Goal: Task Accomplishment & Management: Use online tool/utility

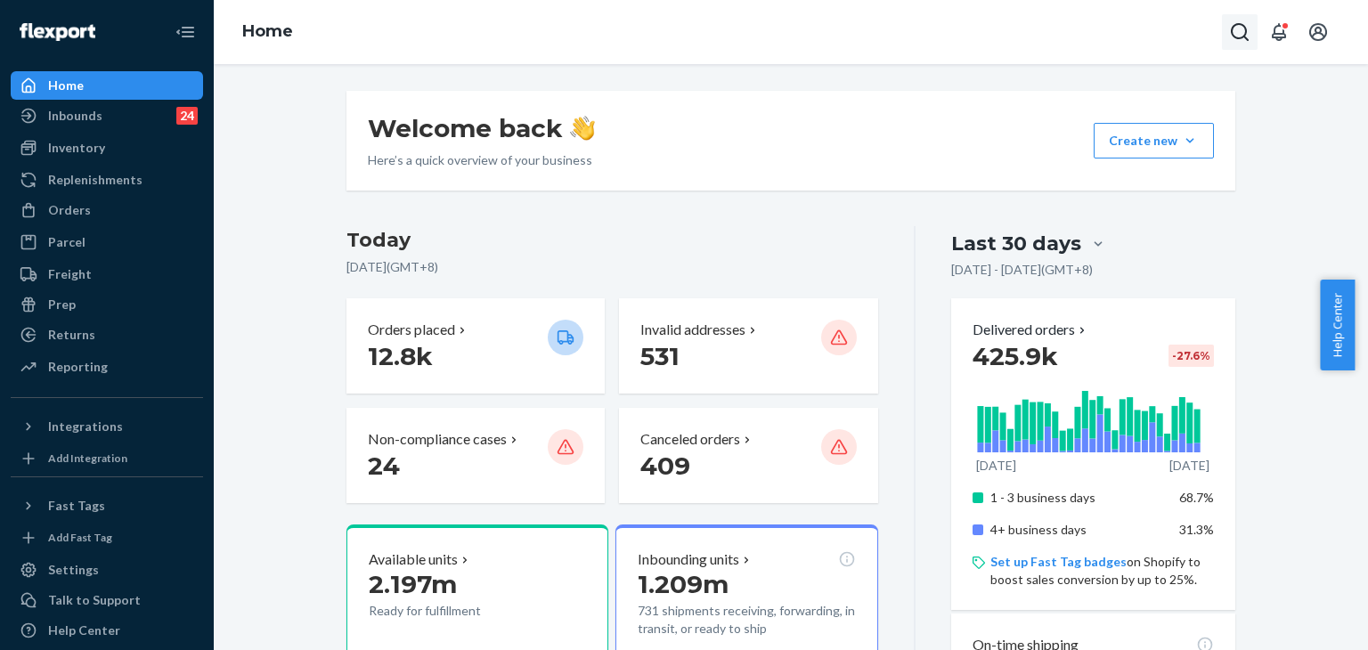
click at [1242, 34] on icon "Open Search Box" at bounding box center [1239, 31] width 21 height 21
type input "#254843832"
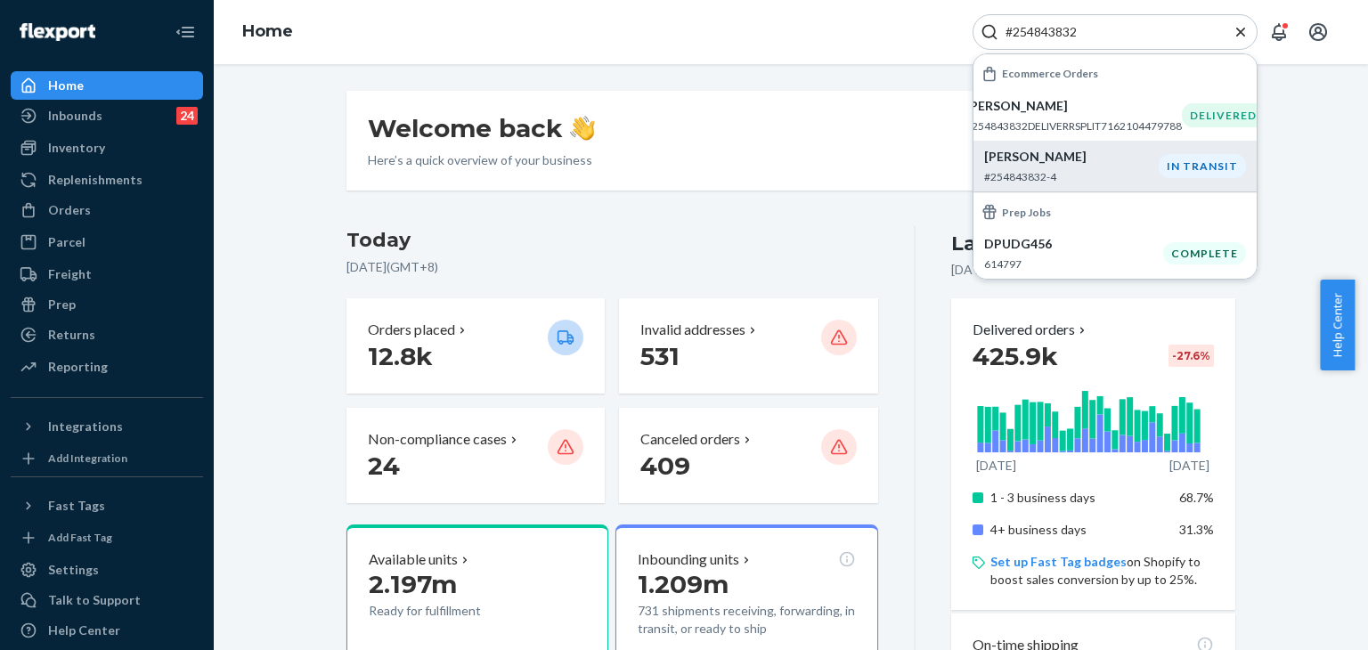
click at [1080, 165] on p "Susan Petrovich" at bounding box center [1071, 157] width 175 height 18
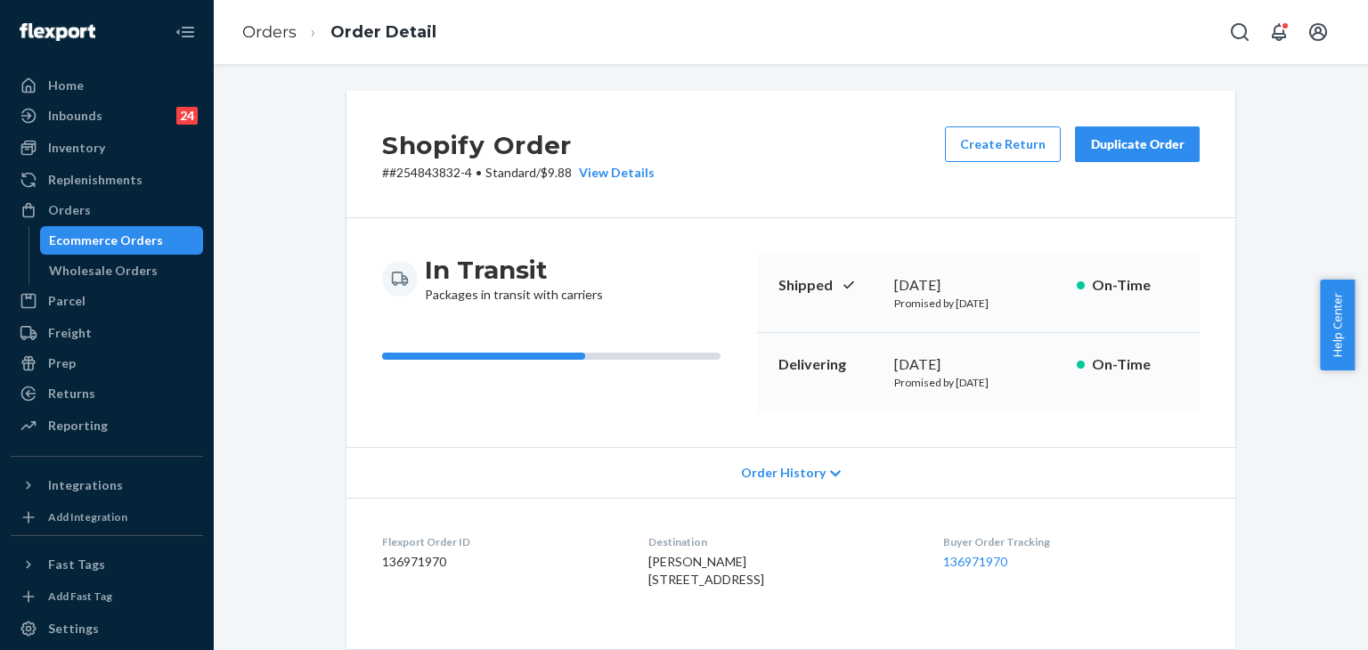
click at [770, 462] on div "Order History" at bounding box center [791, 472] width 889 height 51
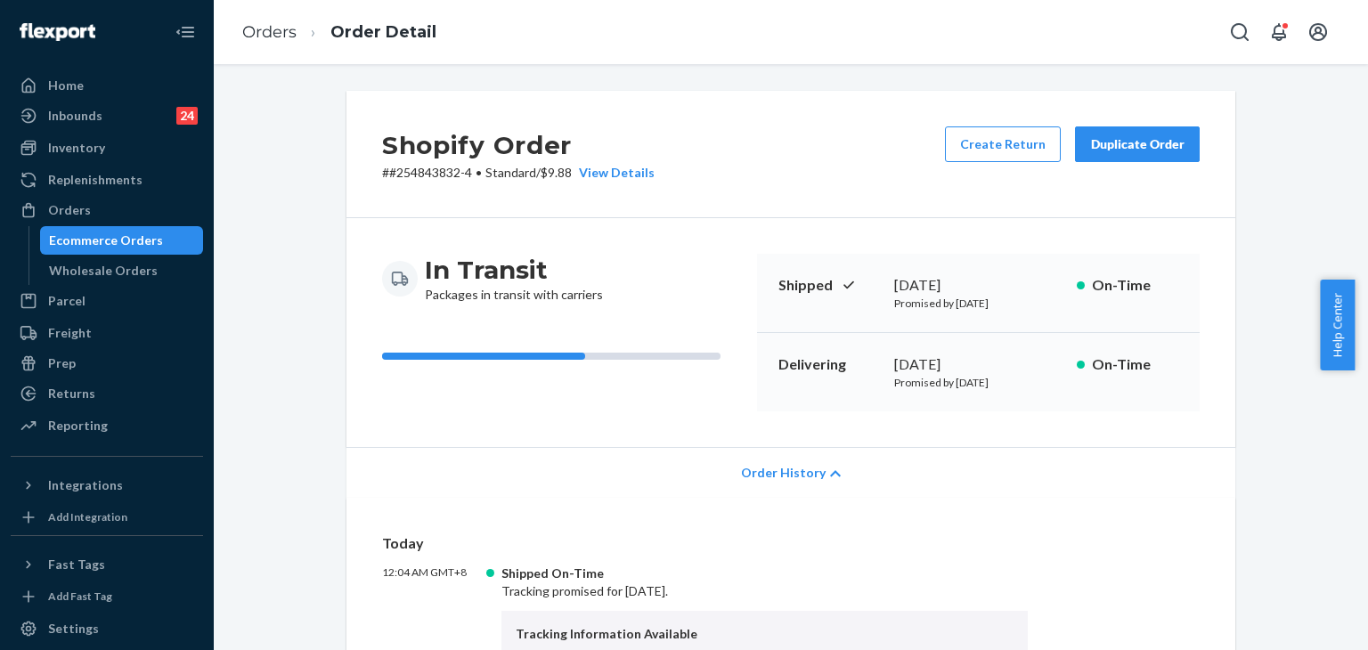
scroll to position [178, 0]
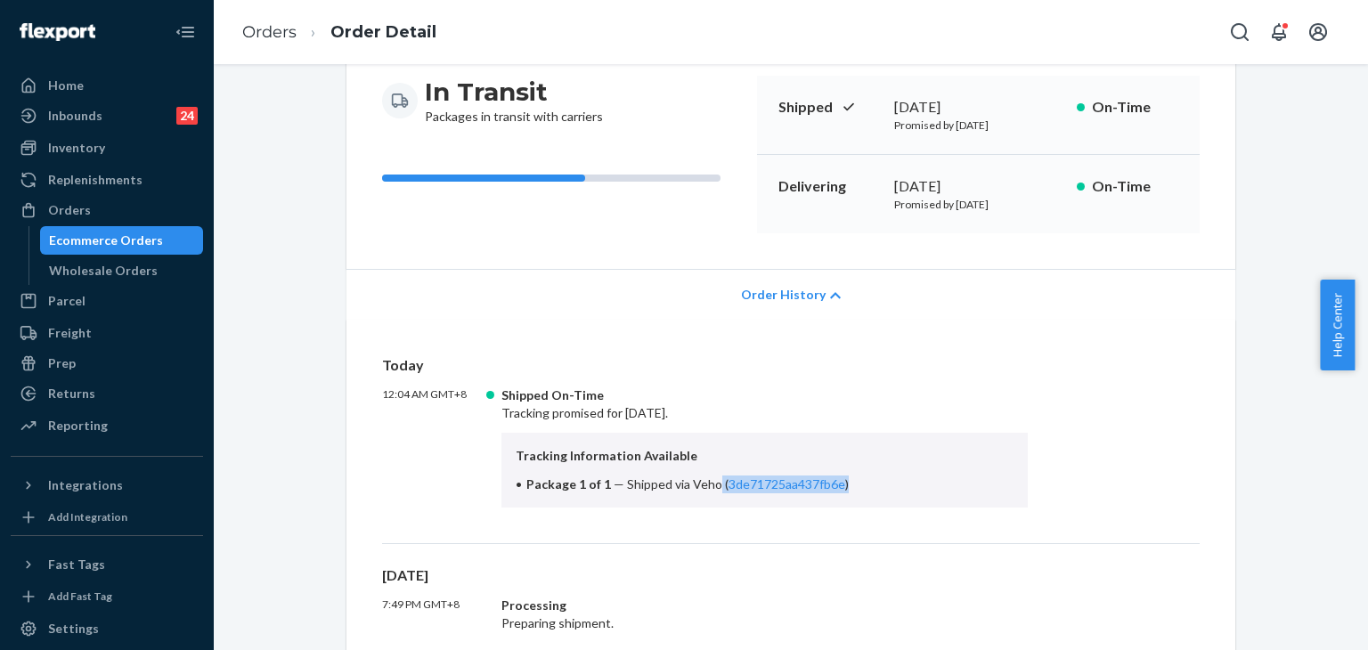
drag, startPoint x: 709, startPoint y: 482, endPoint x: 842, endPoint y: 482, distance: 132.7
click at [842, 482] on li "Package 1 of 1 — Shipped via Veho ( 3de71725aa437fb6e )" at bounding box center [765, 485] width 498 height 18
drag, startPoint x: 710, startPoint y: 481, endPoint x: 834, endPoint y: 482, distance: 123.8
click at [834, 482] on li "Package 1 of 1 — Shipped via Veho ( 3de71725aa437fb6e )" at bounding box center [765, 485] width 498 height 18
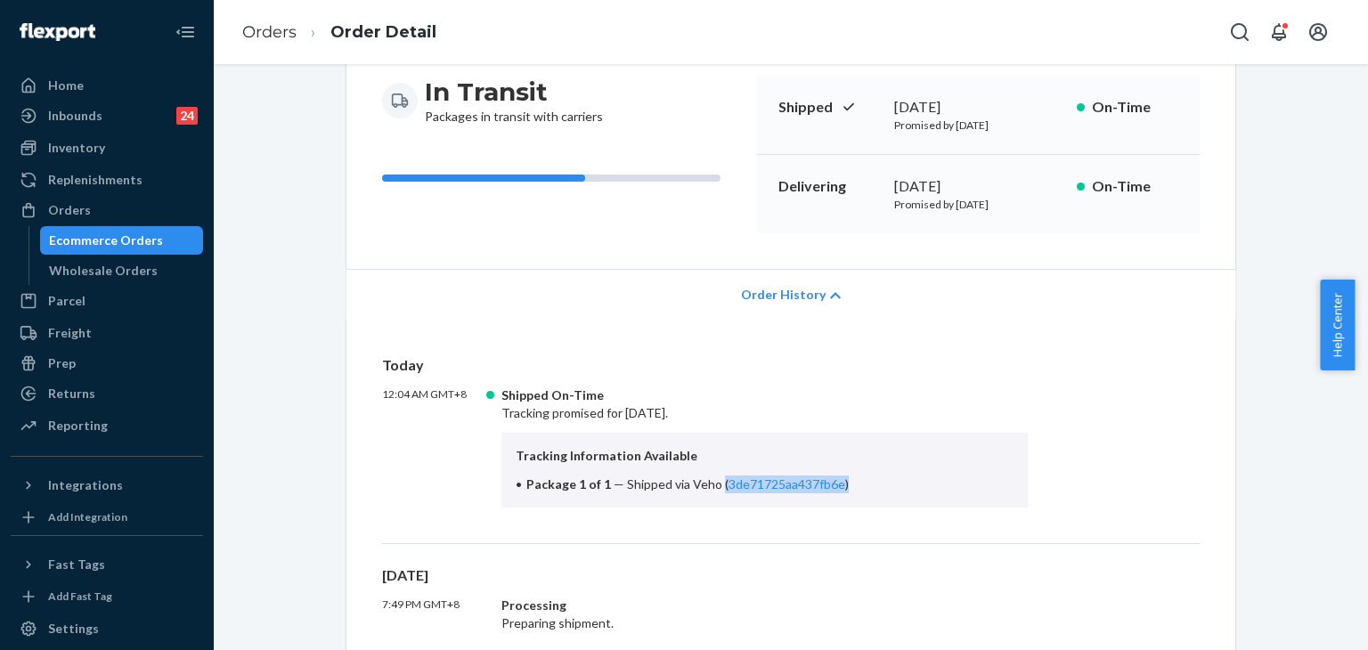
copy span "( 3de71725aa437fb6e )"
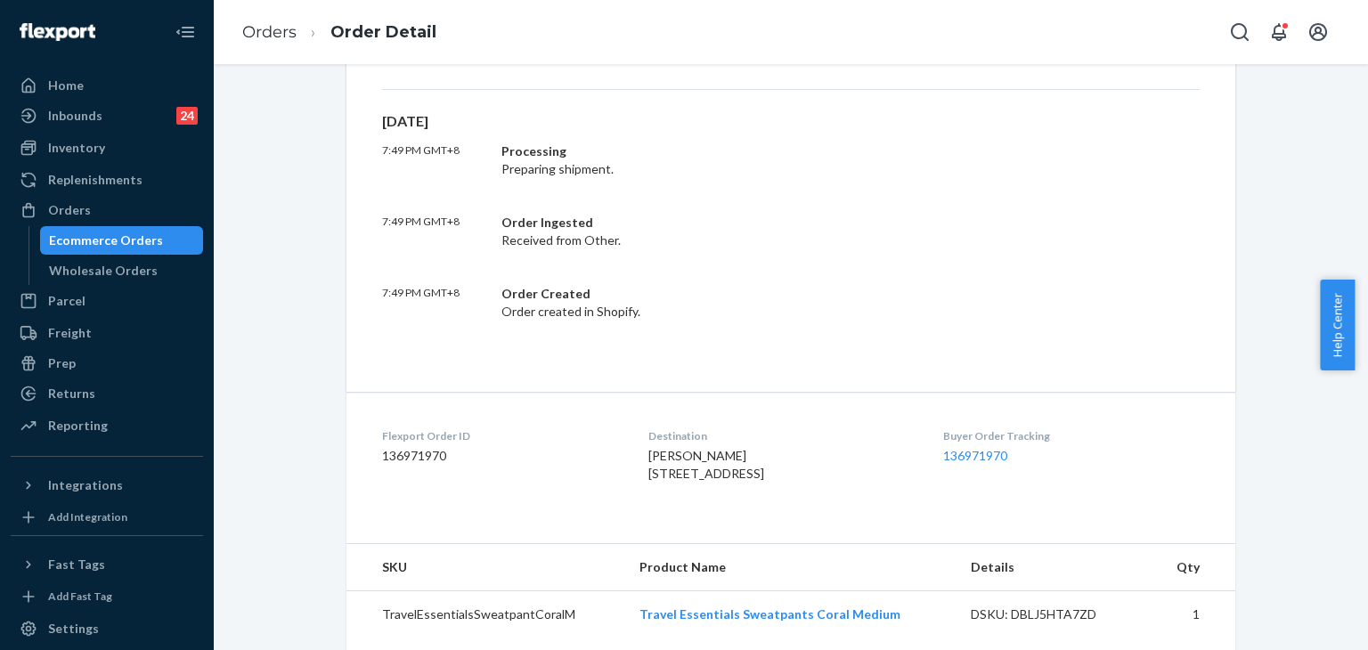
scroll to position [713, 0]
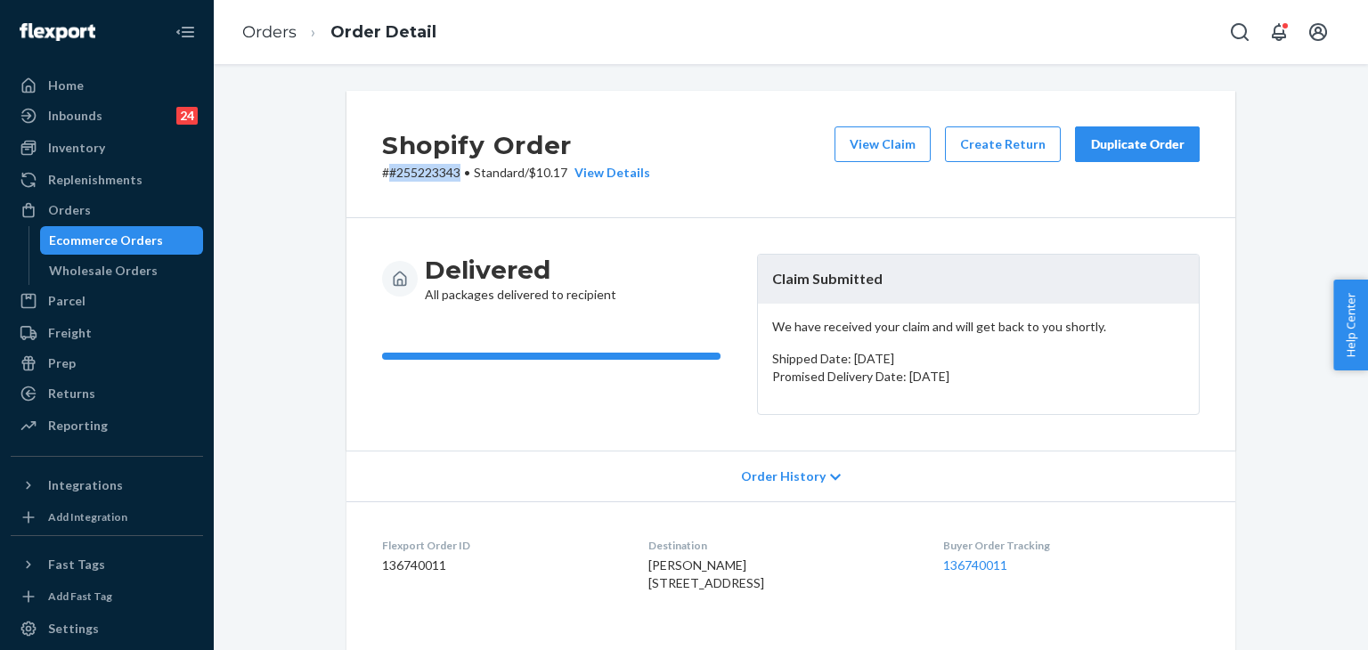
drag, startPoint x: 453, startPoint y: 175, endPoint x: 382, endPoint y: 179, distance: 71.4
click at [382, 179] on p "# #255223343 • Standard / $10.17 View Details" at bounding box center [516, 173] width 268 height 18
copy p "#255223343"
click at [117, 385] on div "Returns" at bounding box center [106, 393] width 189 height 25
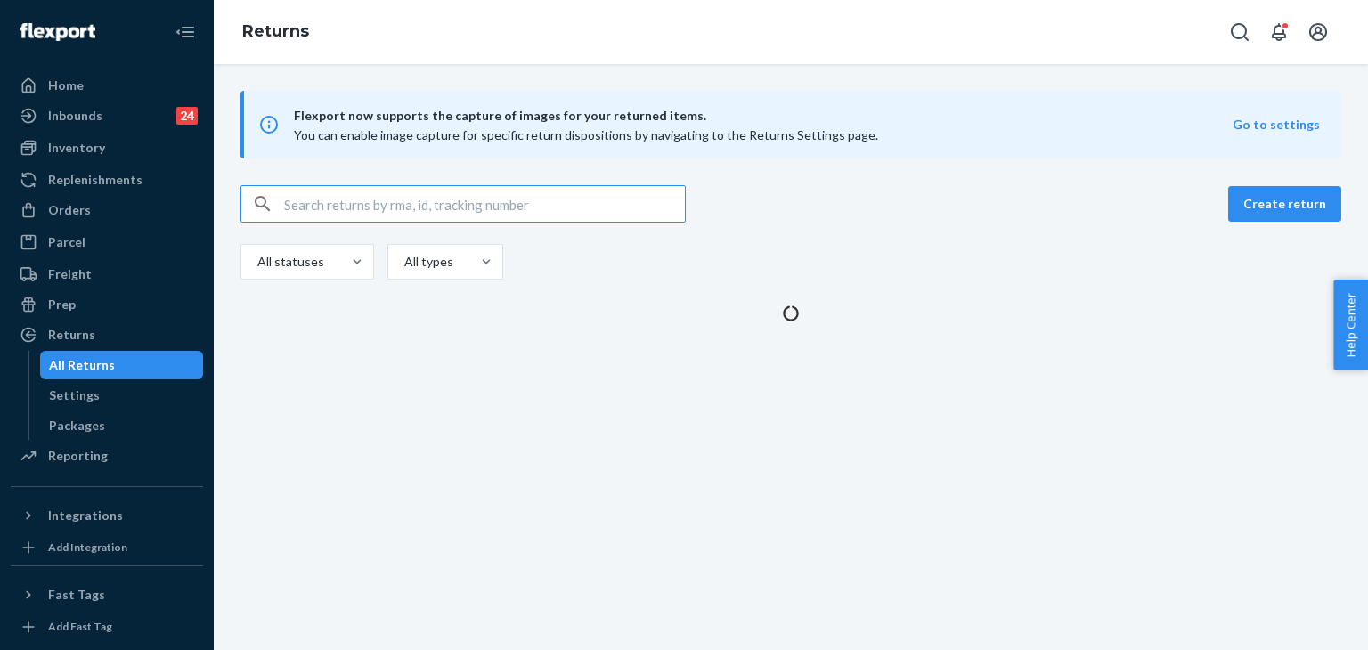
type input "#255168693"
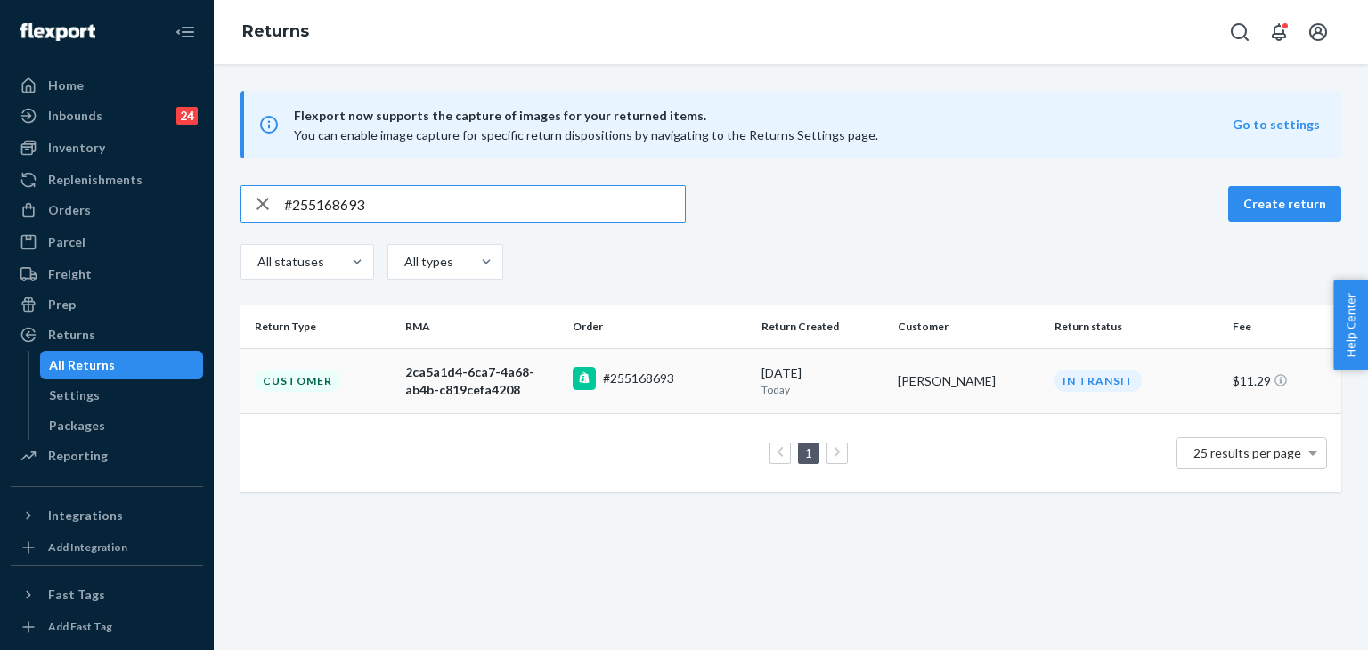
click at [558, 396] on td "2ca5a1d4-6ca7-4a68-ab4b-c819cefa4208" at bounding box center [481, 380] width 167 height 65
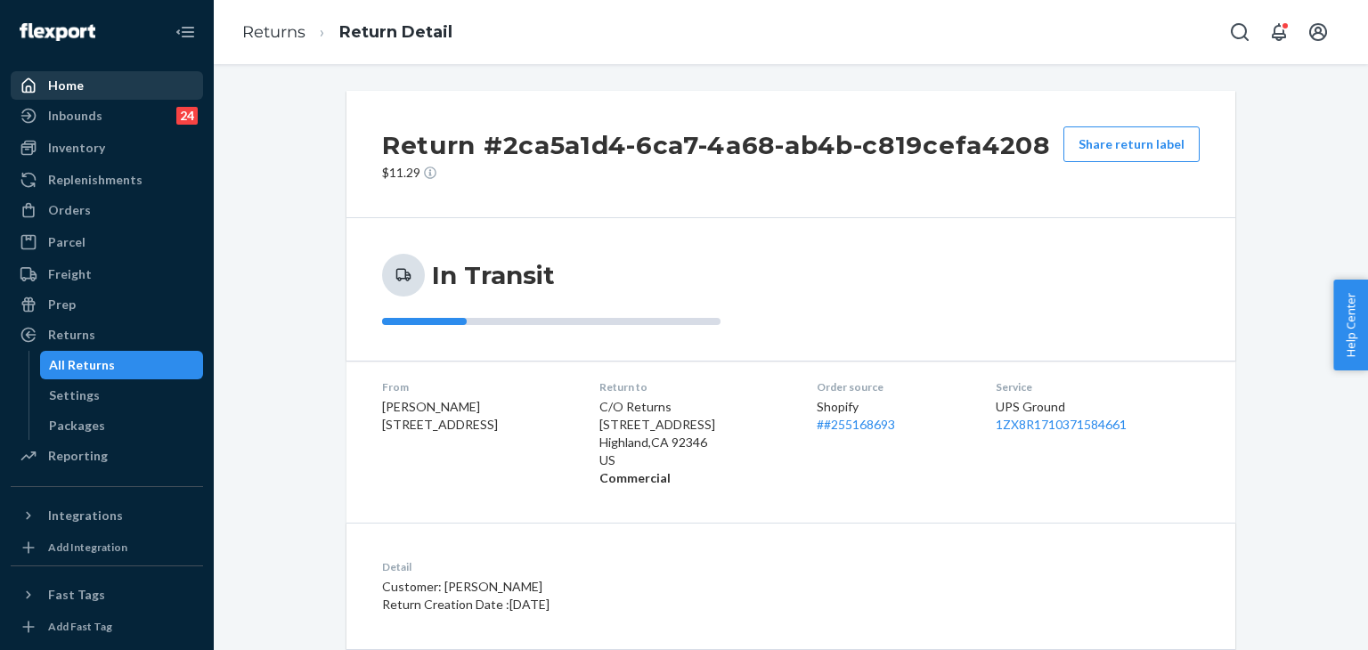
click at [61, 86] on div "Home" at bounding box center [66, 86] width 36 height 18
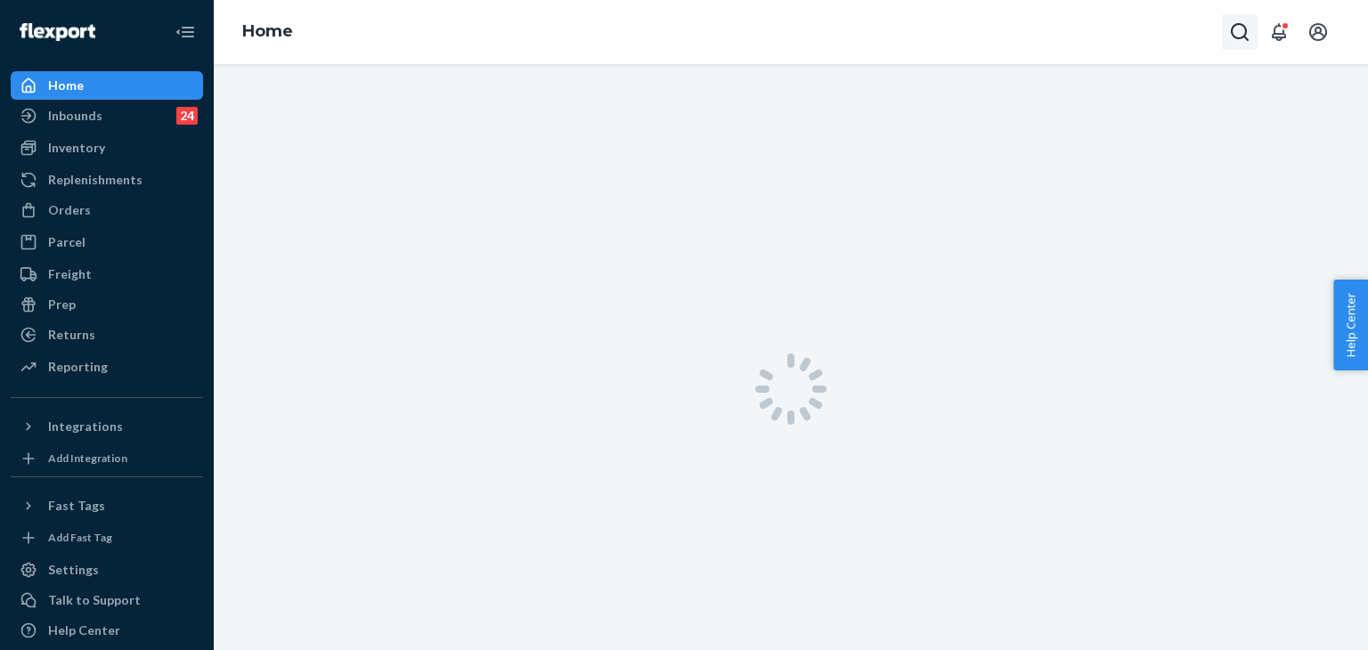
click at [1238, 21] on icon "Open Search Box" at bounding box center [1239, 31] width 21 height 21
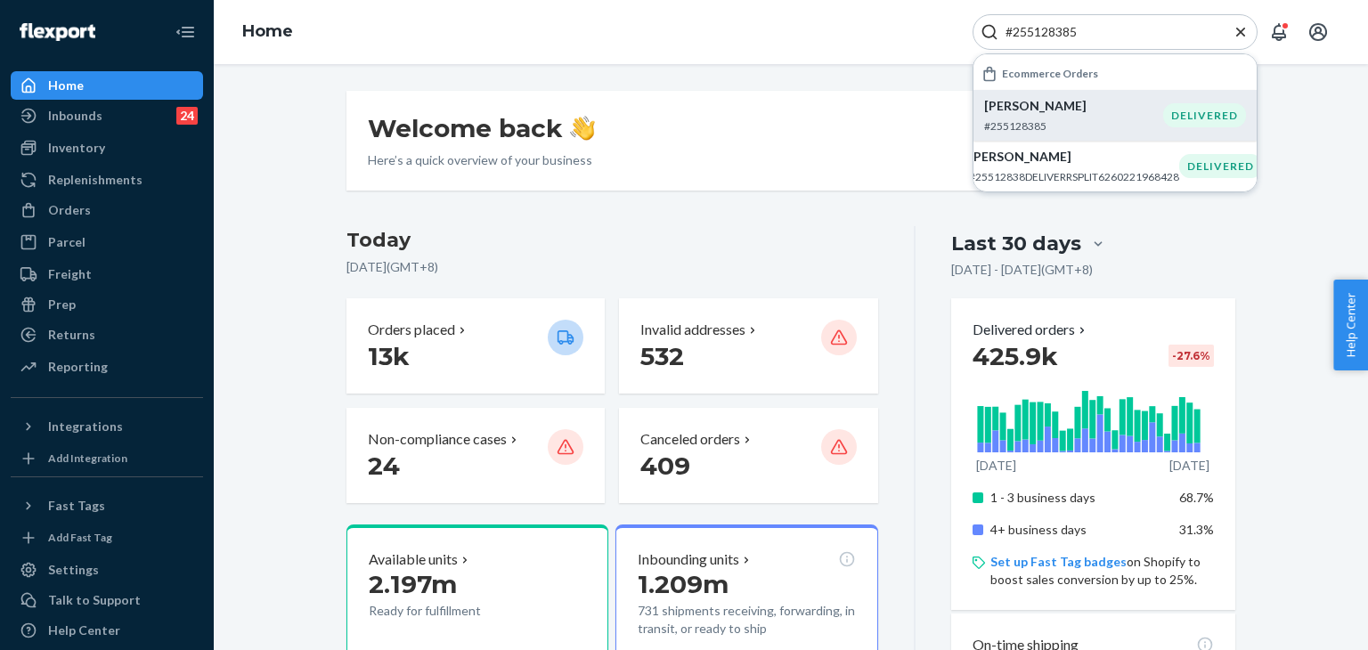
type input "#255128385"
click at [1056, 118] on p "#255128385" at bounding box center [1073, 125] width 179 height 15
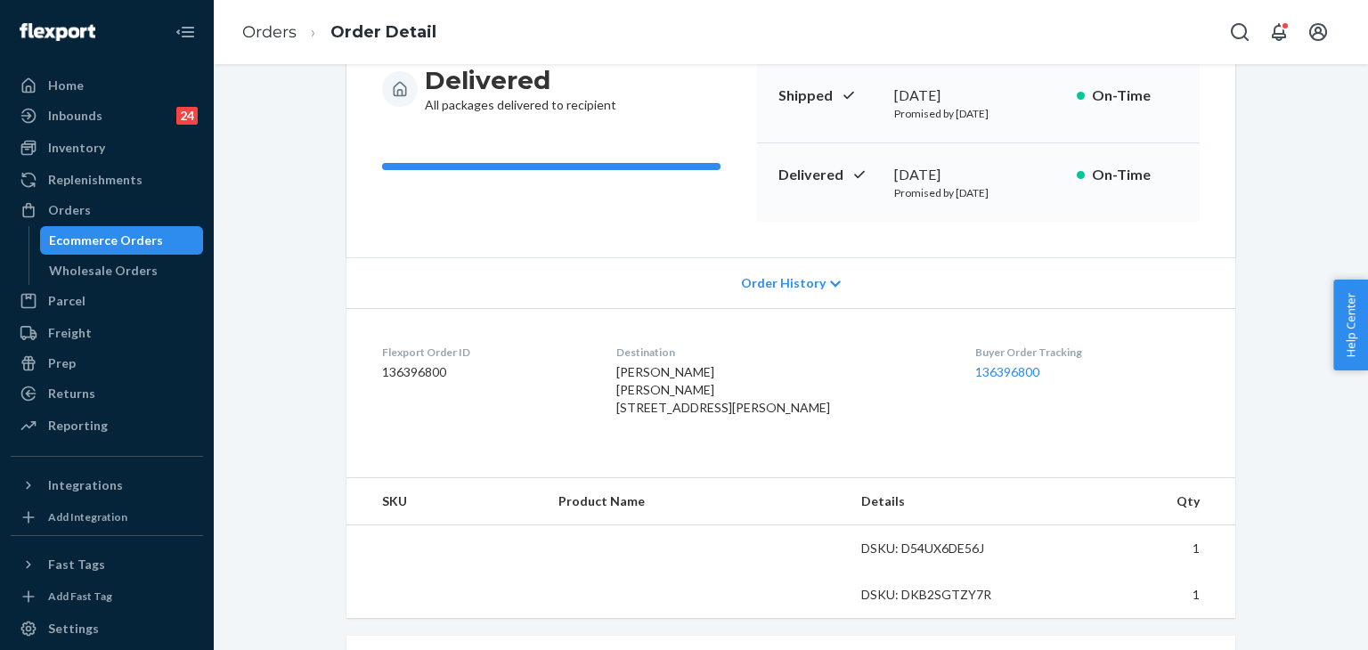
scroll to position [267, 0]
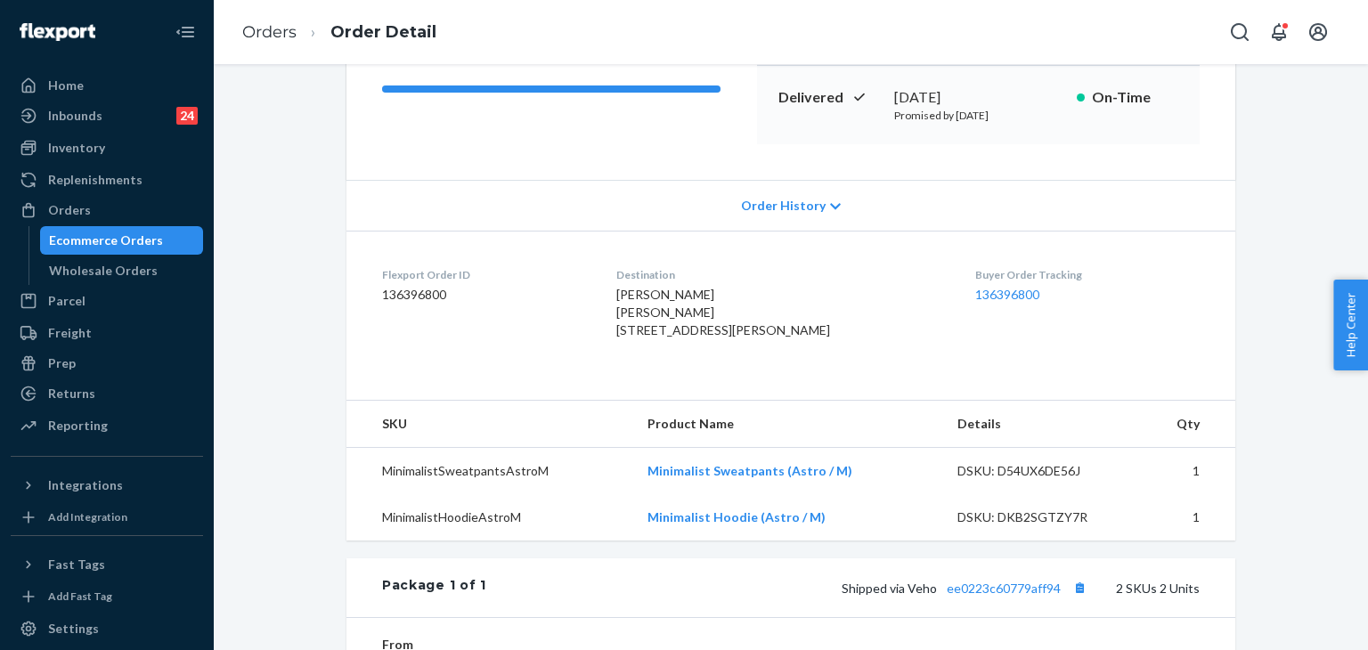
click at [827, 219] on div "Order History" at bounding box center [791, 205] width 889 height 51
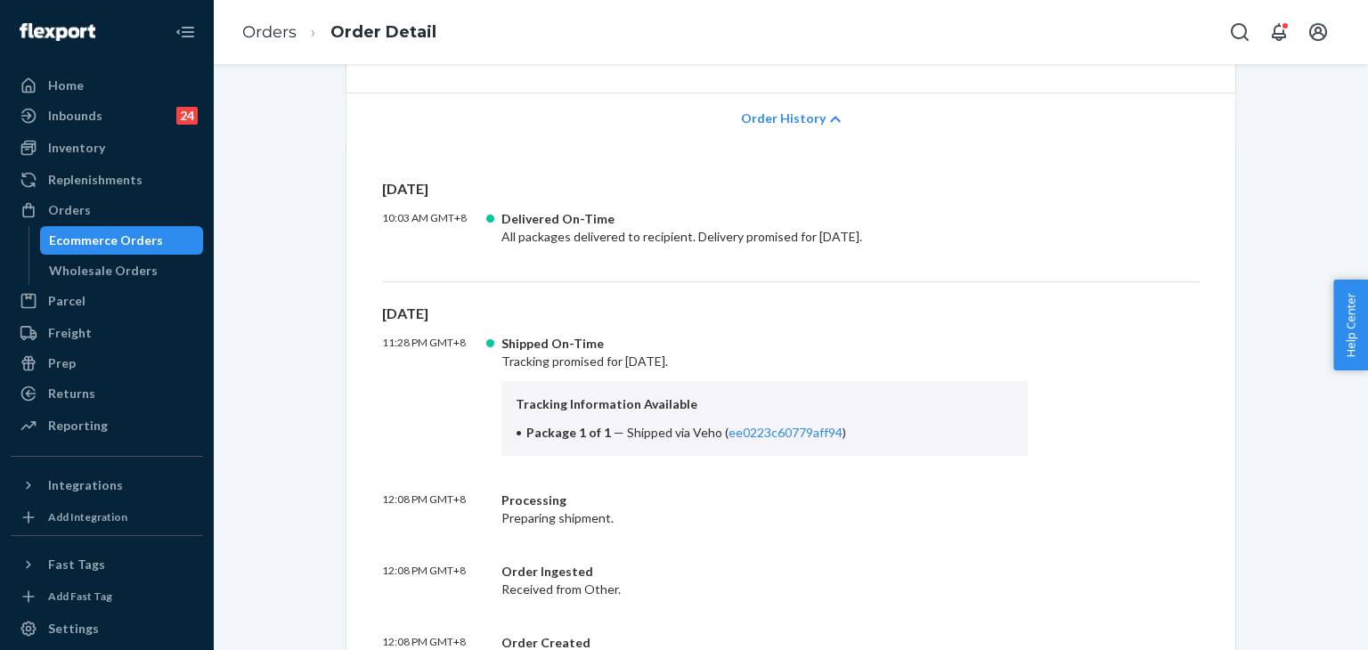
scroll to position [356, 0]
click at [814, 422] on li "Package 1 of 1 — Shipped via Veho ( ee0223c60779aff94 )" at bounding box center [765, 431] width 498 height 18
click at [812, 431] on link "ee0223c60779aff94" at bounding box center [786, 430] width 114 height 15
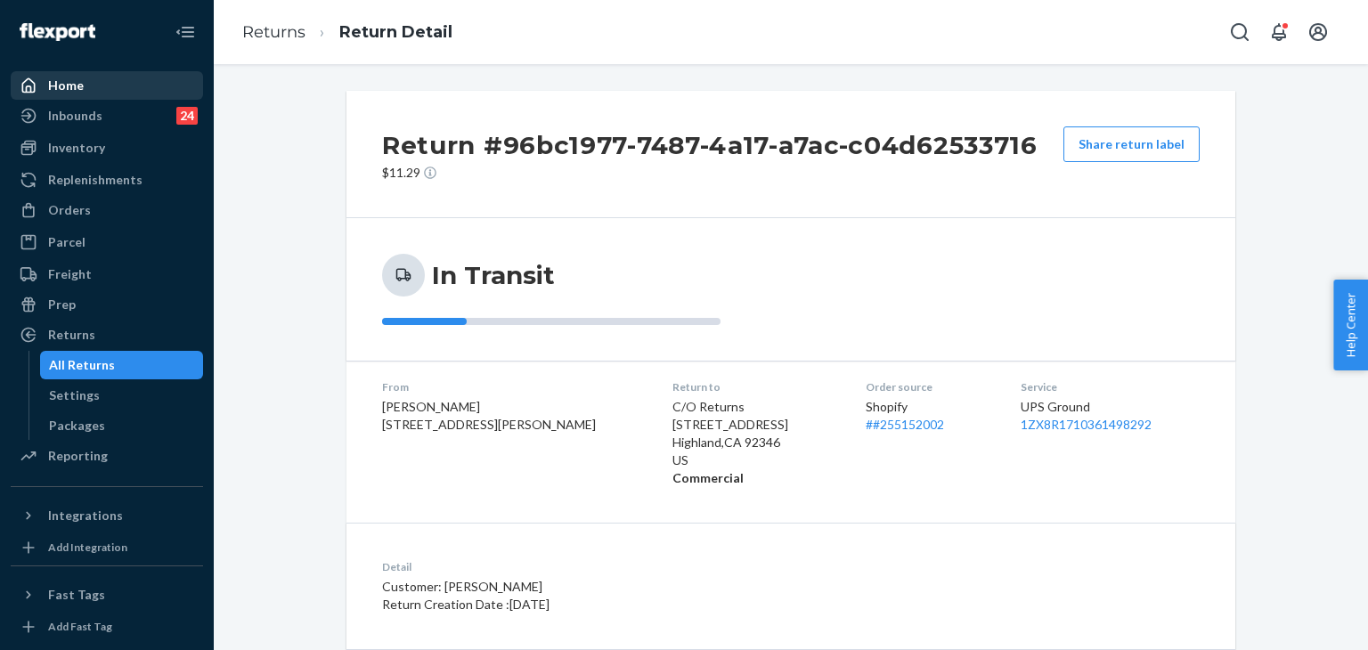
click at [56, 88] on div "Home" at bounding box center [66, 86] width 36 height 18
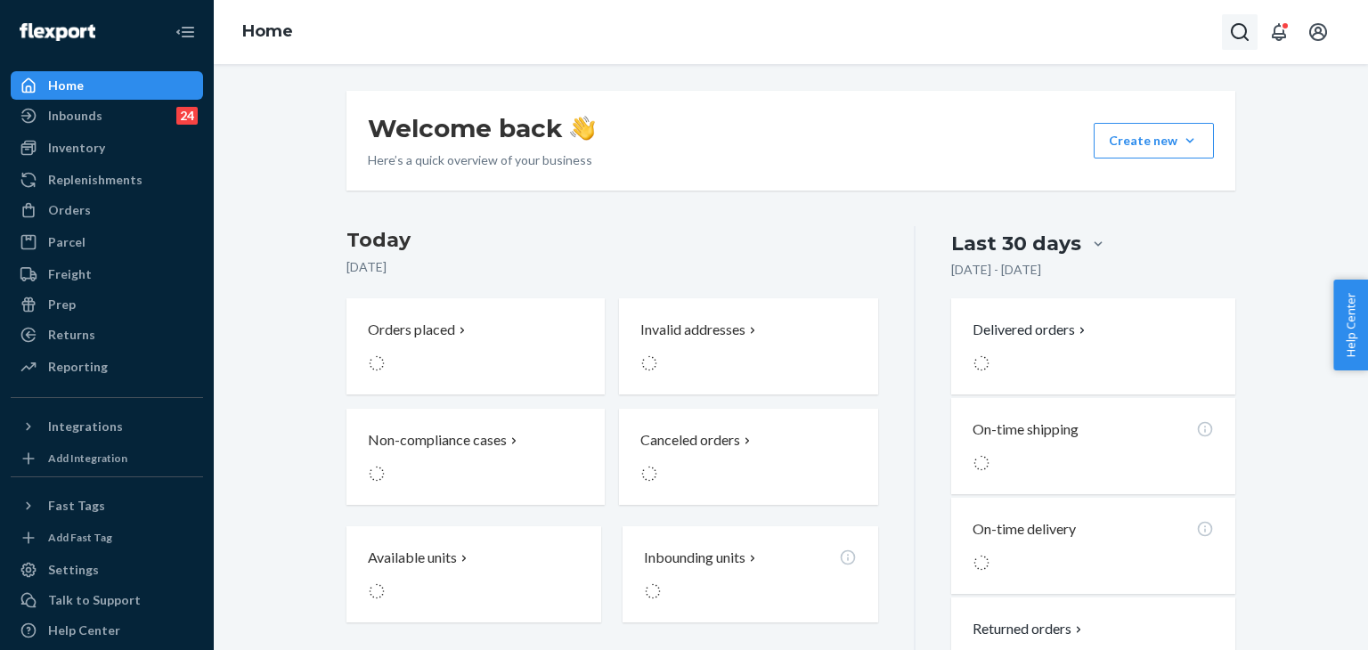
click at [1242, 33] on icon "Open Search Box" at bounding box center [1239, 31] width 21 height 21
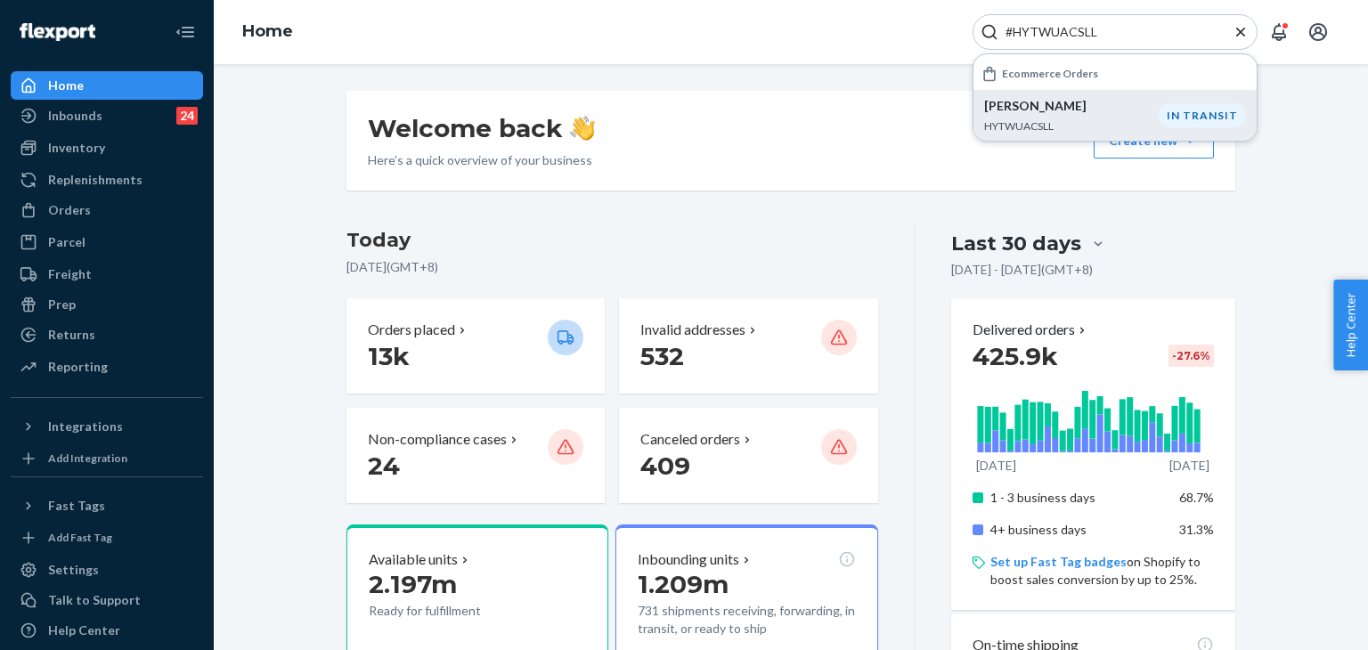
type input "#HYTWUACSLL"
click at [1145, 126] on p "HYTWUACSLL" at bounding box center [1071, 125] width 175 height 15
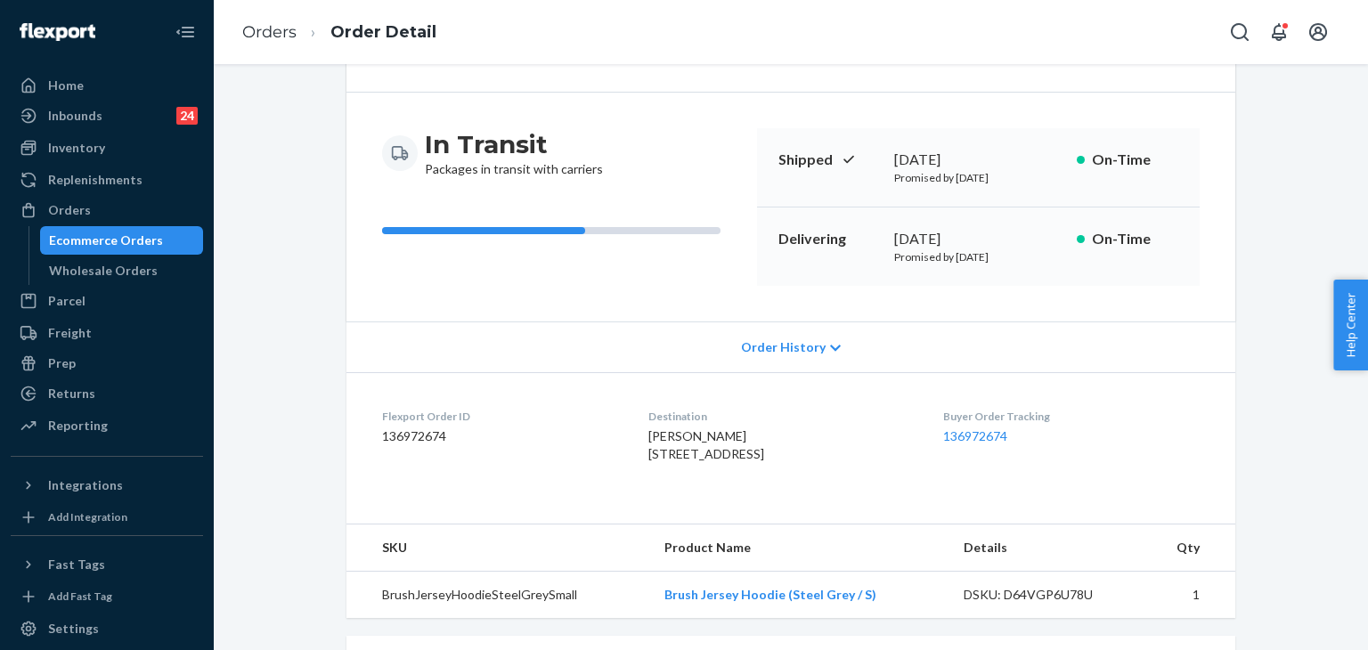
scroll to position [267, 0]
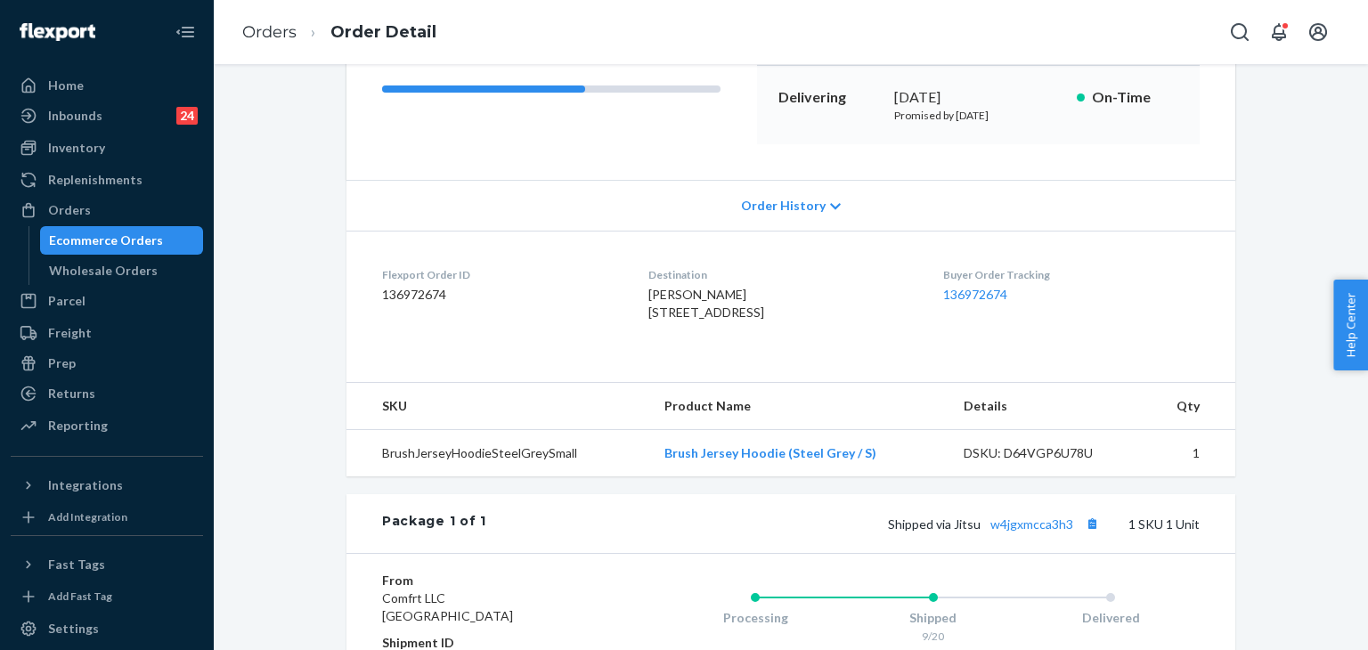
click at [706, 208] on div "Order History" at bounding box center [791, 205] width 889 height 51
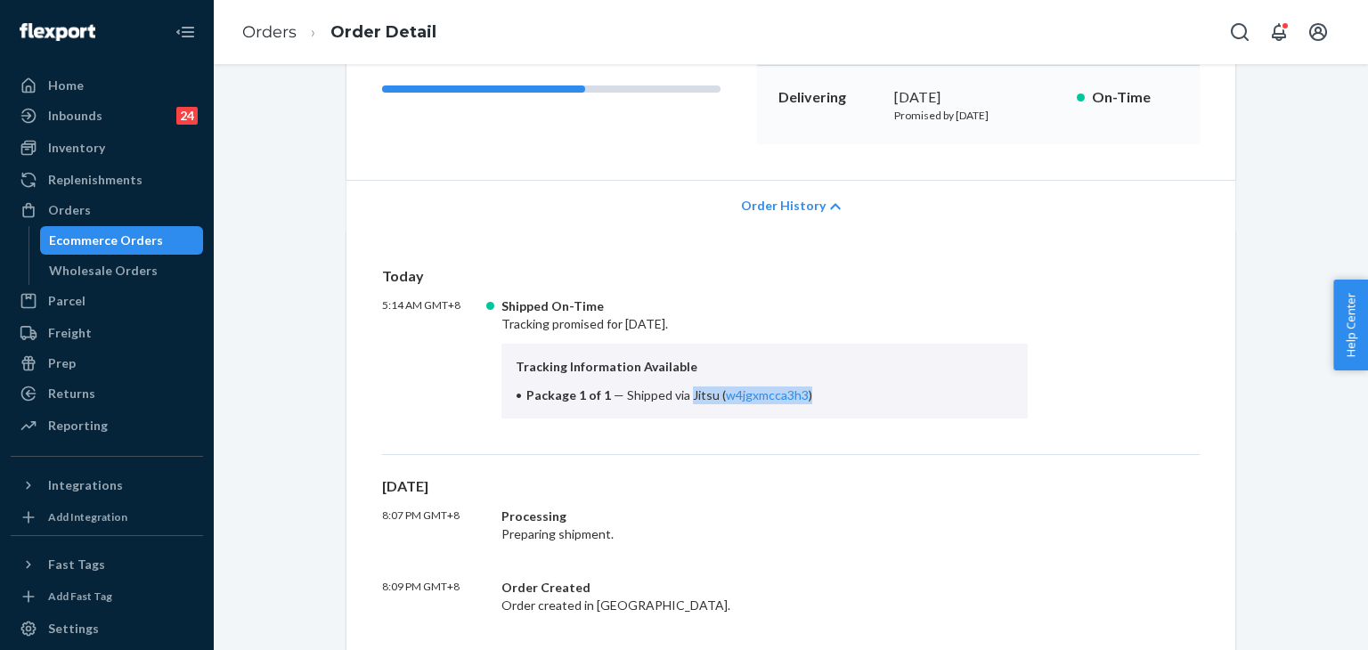
drag, startPoint x: 681, startPoint y: 394, endPoint x: 837, endPoint y: 394, distance: 155.9
click at [837, 394] on li "Package 1 of 1 — Shipped via Jitsu ( w4jgxmcca3h3 )" at bounding box center [765, 396] width 498 height 18
copy span "Jitsu ( w4jgxmcca3h3 )"
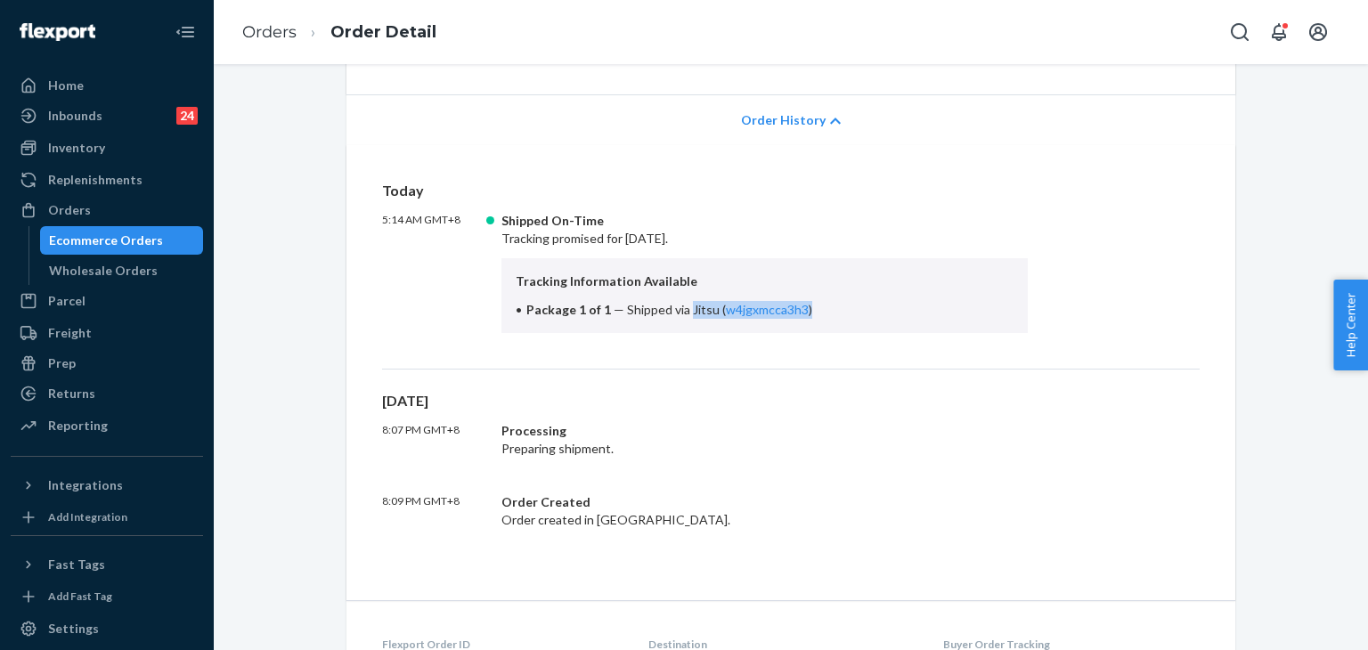
scroll to position [445, 0]
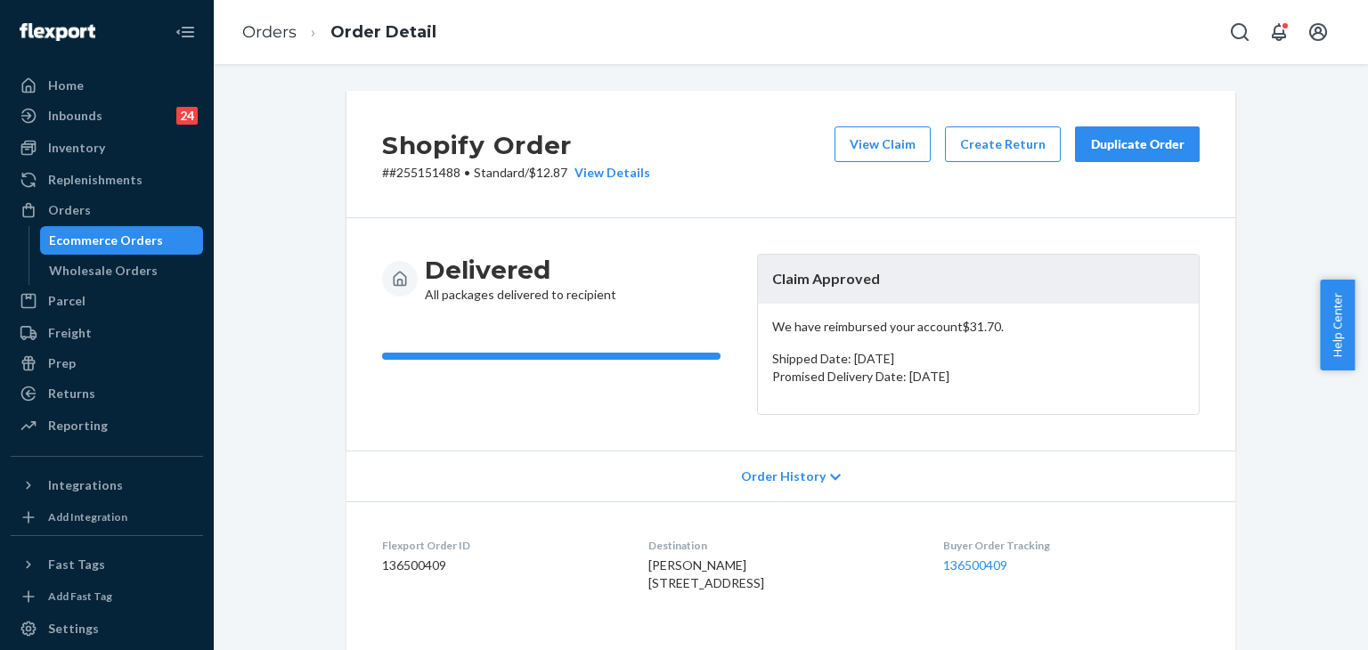
click at [1137, 140] on div "Duplicate Order" at bounding box center [1137, 144] width 94 height 18
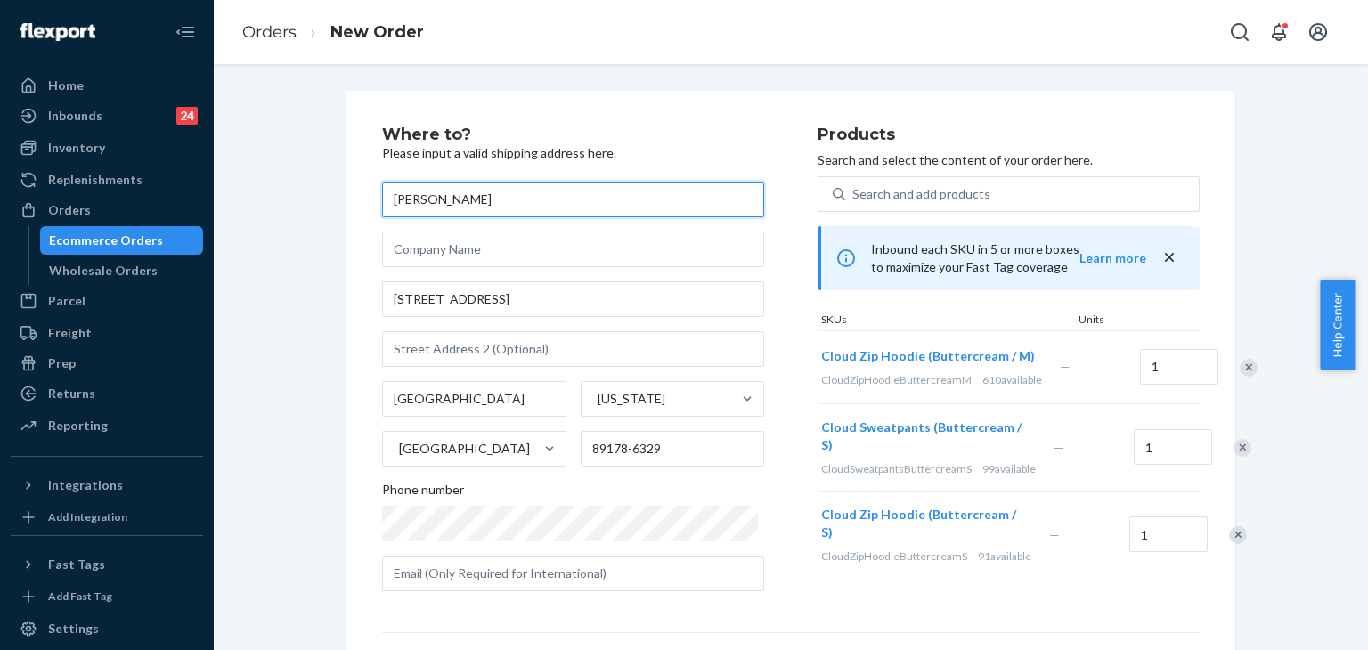
scroll to position [89, 0]
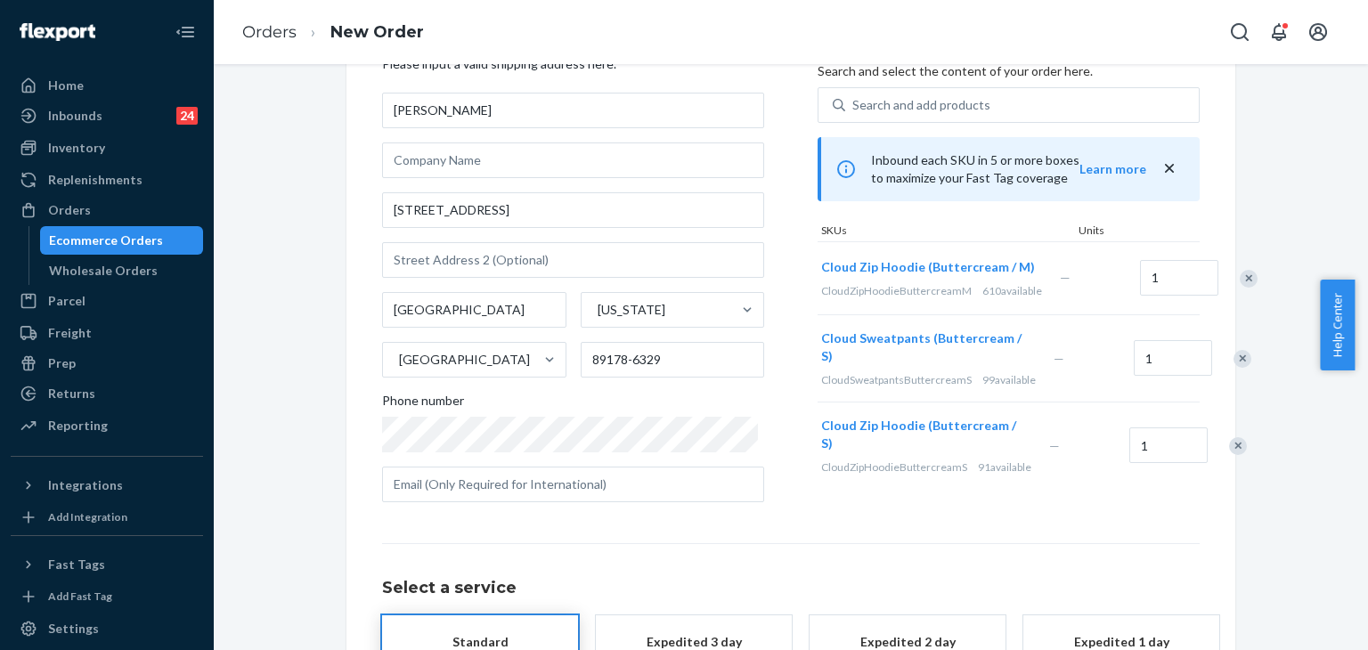
click at [1234, 368] on div "Remove Item" at bounding box center [1243, 359] width 18 height 18
click at [1240, 288] on div "Remove Item" at bounding box center [1249, 279] width 18 height 18
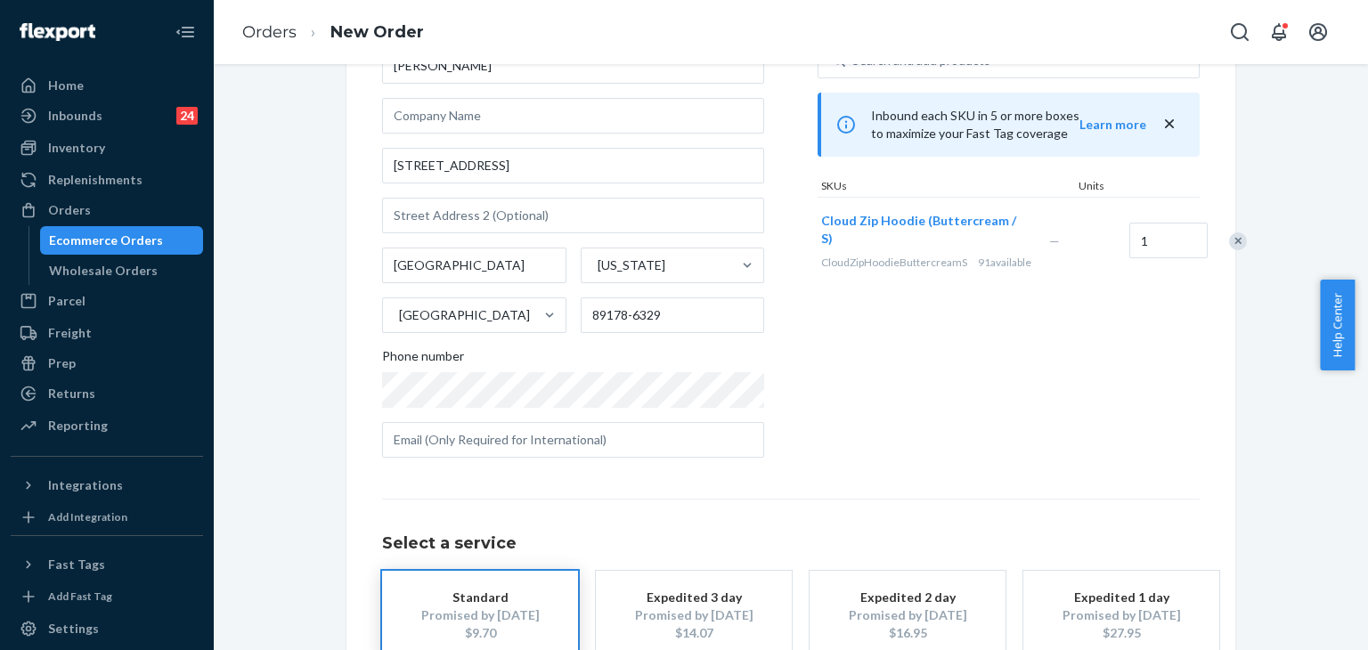
scroll to position [249, 0]
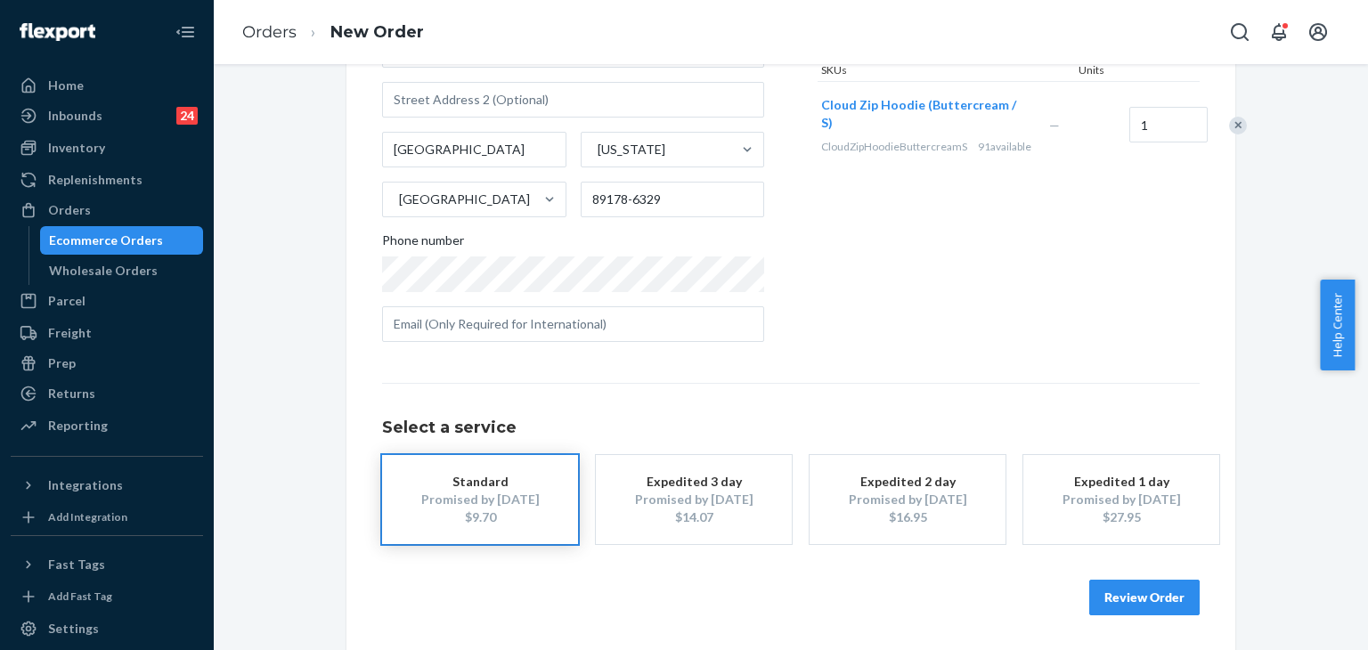
click at [1174, 588] on button "Review Order" at bounding box center [1144, 598] width 110 height 36
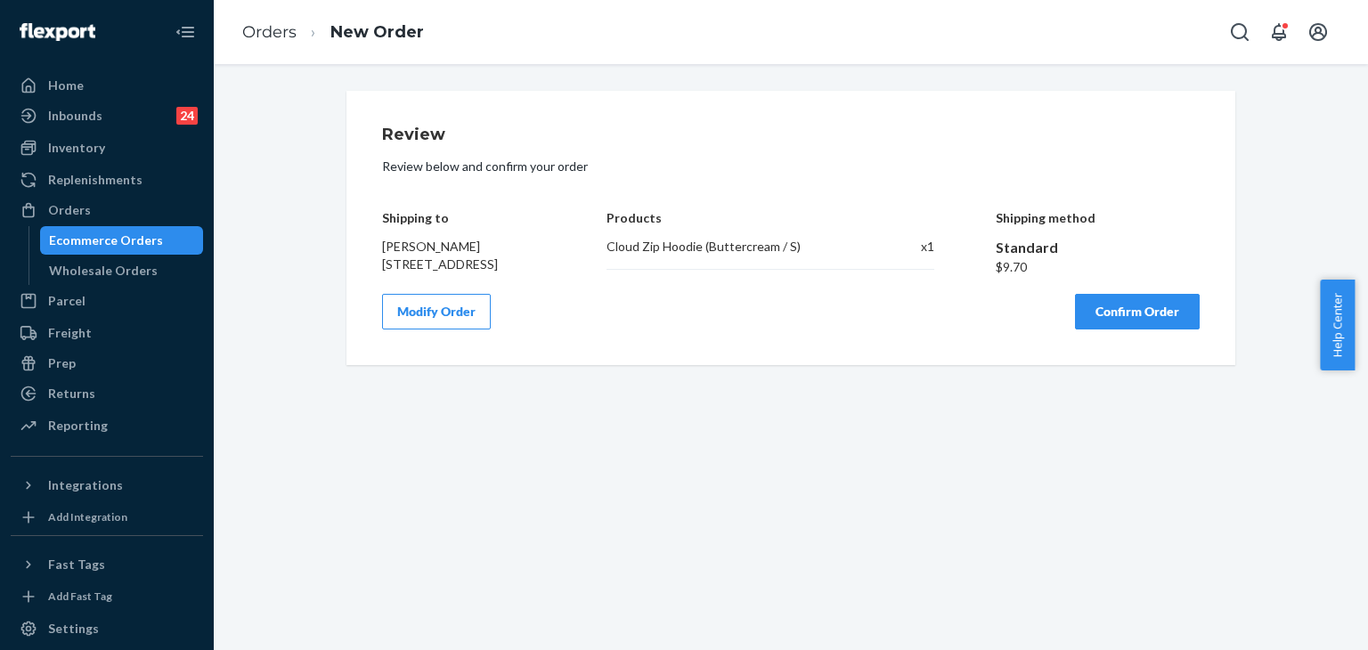
click at [1139, 328] on button "Confirm Order" at bounding box center [1137, 312] width 125 height 36
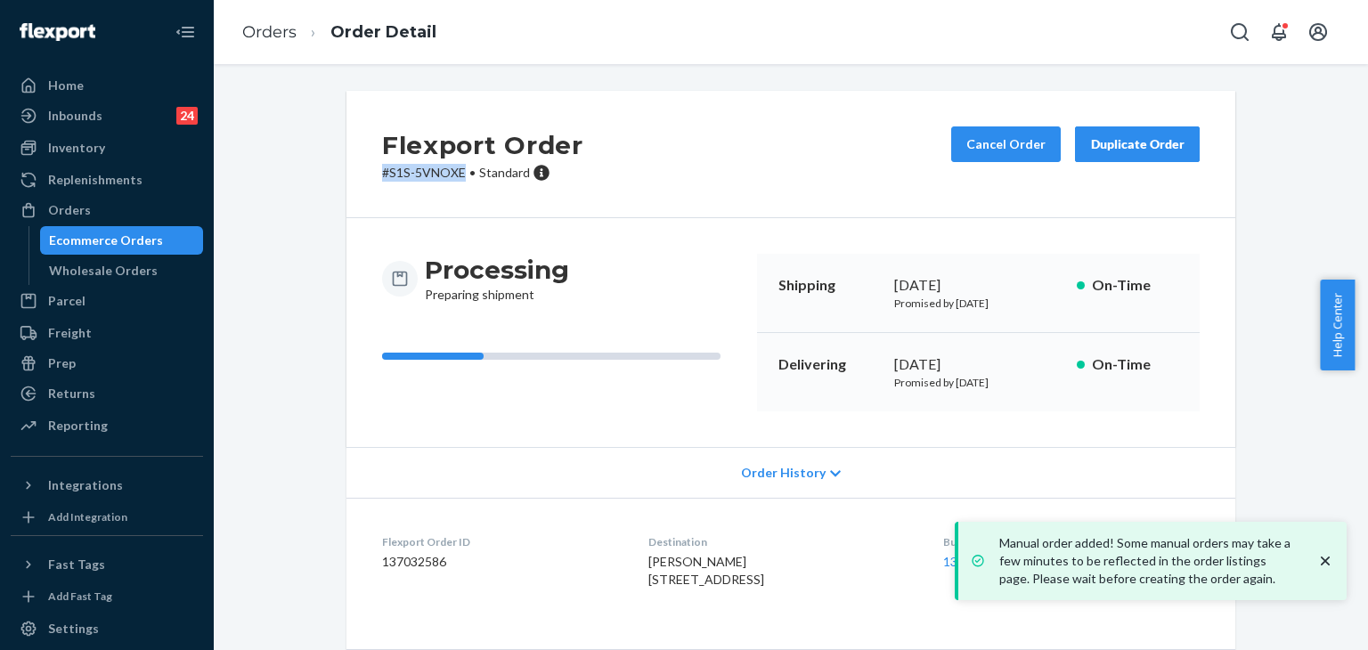
drag, startPoint x: 455, startPoint y: 177, endPoint x: 374, endPoint y: 177, distance: 81.1
click at [374, 177] on div "Flexport Order # S1S-5VNOXE • Standard Cancel Order Duplicate Order" at bounding box center [791, 154] width 889 height 127
copy p "# S1S-5VNOXE"
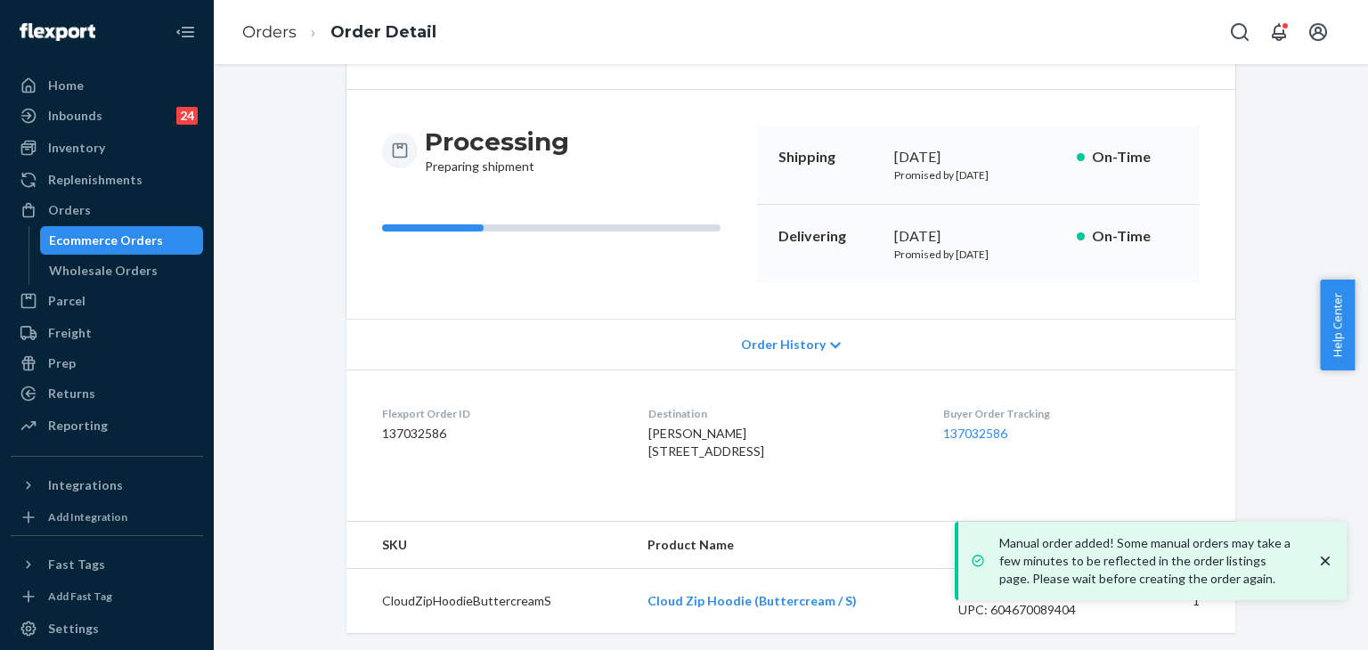
scroll to position [167, 0]
